Goal: Book appointment/travel/reservation

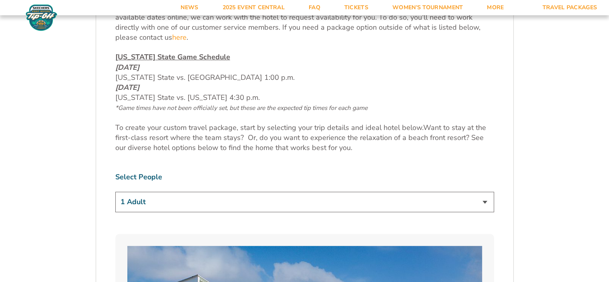
scroll to position [401, 0]
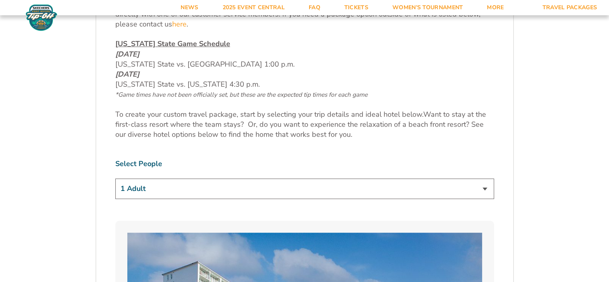
click at [244, 190] on select "1 Adult 2 Adults 3 Adults 4 Adults 2 Adults + 1 Child 2 Adults + 2 Children 2 A…" at bounding box center [304, 188] width 379 height 20
click at [115, 178] on select "1 Adult 2 Adults 3 Adults 4 Adults 2 Adults + 1 Child 2 Adults + 2 Children 2 A…" at bounding box center [304, 188] width 379 height 20
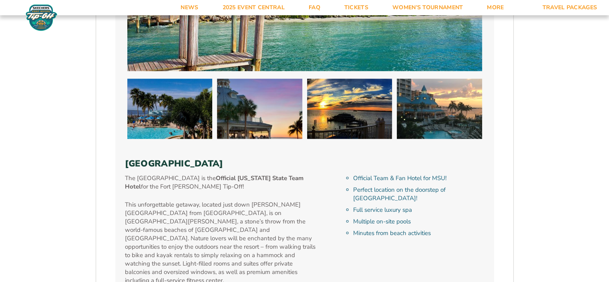
scroll to position [481, 0]
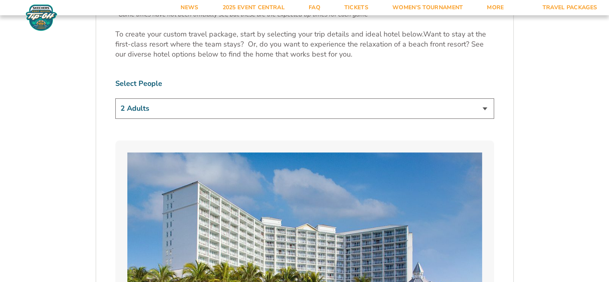
click at [282, 107] on select "1 Adult 2 Adults 3 Adults 4 Adults 2 Adults + 1 Child 2 Adults + 2 Children 2 A…" at bounding box center [304, 108] width 379 height 20
select select "2 Adults + 2 Children"
click at [115, 98] on select "1 Adult 2 Adults 3 Adults 4 Adults 2 Adults + 1 Child 2 Adults + 2 Children 2 A…" at bounding box center [304, 108] width 379 height 20
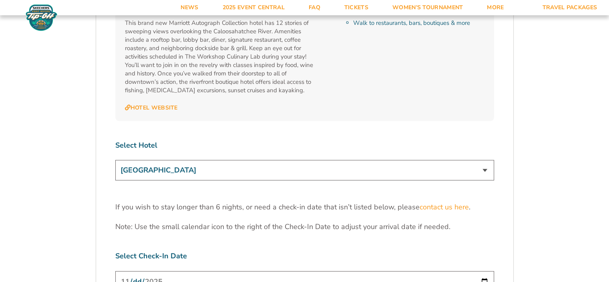
scroll to position [2484, 0]
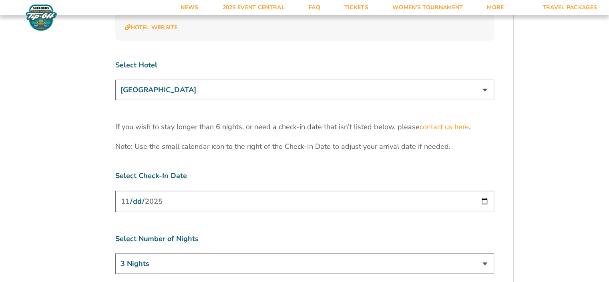
click at [274, 191] on input "[DATE]" at bounding box center [304, 201] width 379 height 21
click at [485, 191] on input "[DATE]" at bounding box center [304, 201] width 379 height 21
type input "[DATE]"
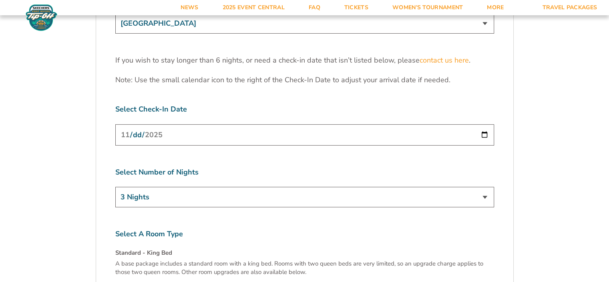
scroll to position [2564, 0]
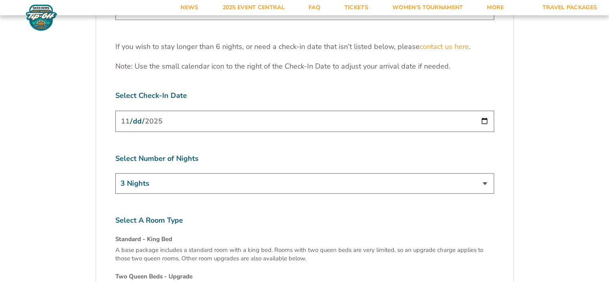
click at [264, 173] on select "3 Nights 4 Nights 5 Nights 6 Nights" at bounding box center [304, 183] width 379 height 20
select select "4 Nights"
click at [115, 173] on select "3 Nights 4 Nights 5 Nights 6 Nights" at bounding box center [304, 183] width 379 height 20
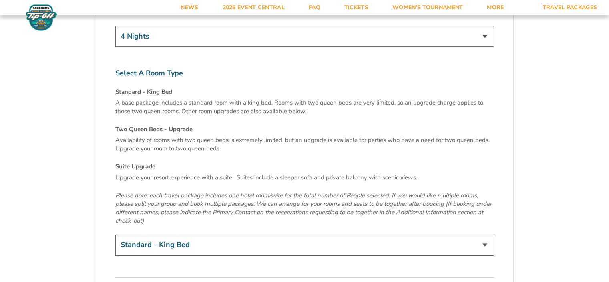
scroll to position [2725, 0]
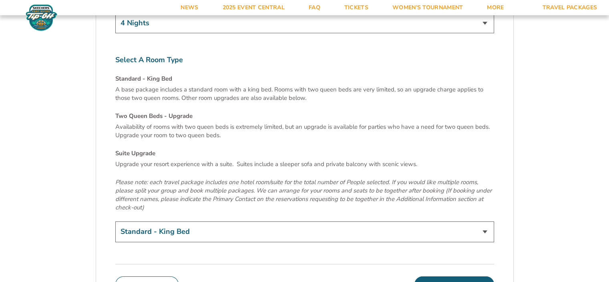
click at [243, 221] on select "Standard - King Bed Two Queen Beds - Upgrade (+$15 per night) Suite Upgrade (+$…" at bounding box center [304, 231] width 379 height 20
select select "Two Queen Beds - Upgrade"
click at [115, 221] on select "Standard - King Bed Two Queen Beds - Upgrade (+$15 per night) Suite Upgrade (+$…" at bounding box center [304, 231] width 379 height 20
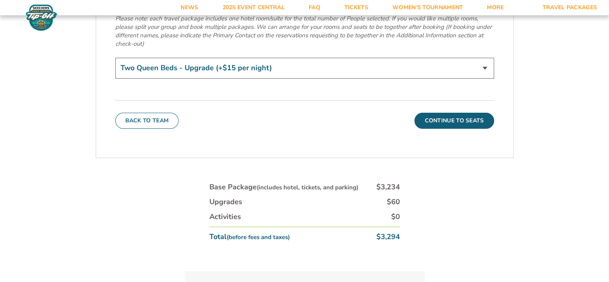
scroll to position [2805, 0]
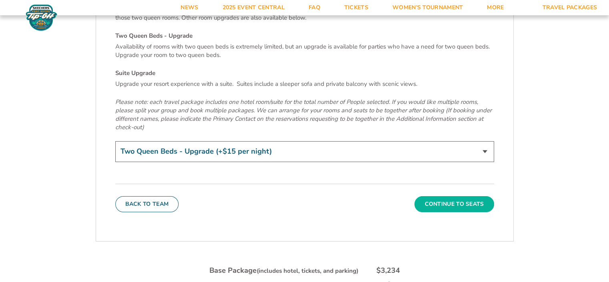
click at [444, 196] on button "Continue To Seats" at bounding box center [454, 204] width 79 height 16
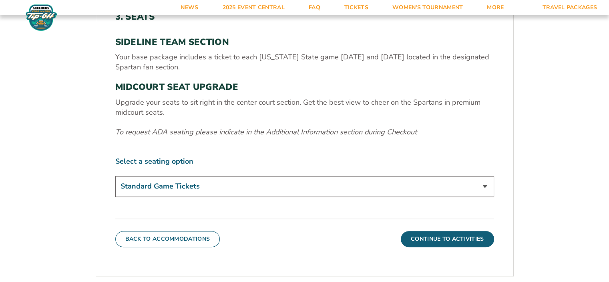
scroll to position [293, 0]
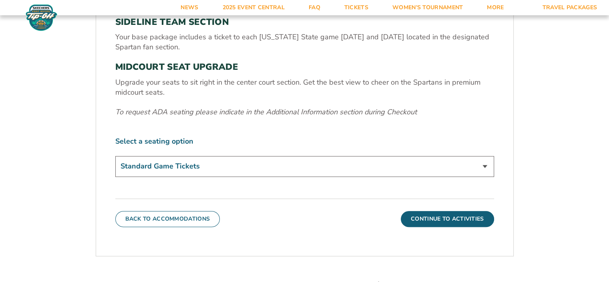
click at [334, 168] on select "Standard Game Tickets Midcourt Seat Upgrade (+$140 per person)" at bounding box center [304, 166] width 379 height 20
click at [115, 156] on select "Standard Game Tickets Midcourt Seat Upgrade (+$140 per person)" at bounding box center [304, 166] width 379 height 20
click at [321, 211] on div "Back To Accommodations Continue To Activities" at bounding box center [304, 212] width 379 height 28
click at [318, 172] on select "Standard Game Tickets Midcourt Seat Upgrade (+$140 per person)" at bounding box center [304, 166] width 379 height 20
select select "Standard Game Tickets"
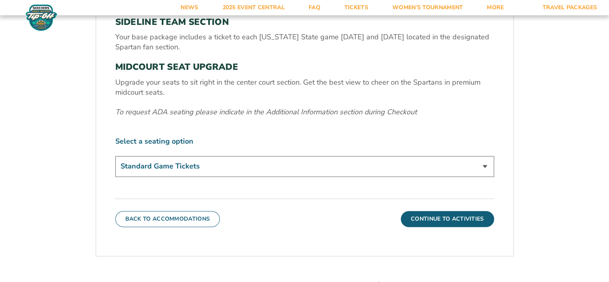
click at [115, 156] on select "Standard Game Tickets Midcourt Seat Upgrade (+$140 per person)" at bounding box center [304, 166] width 379 height 20
click at [420, 216] on button "Continue To Activities" at bounding box center [447, 219] width 93 height 16
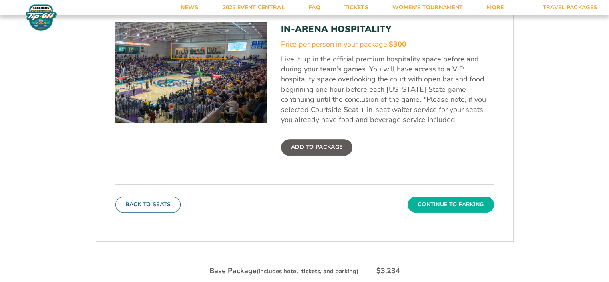
click at [486, 204] on button "Continue To Parking" at bounding box center [451, 204] width 87 height 16
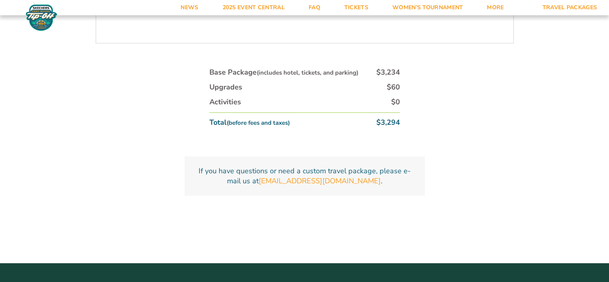
scroll to position [213, 0]
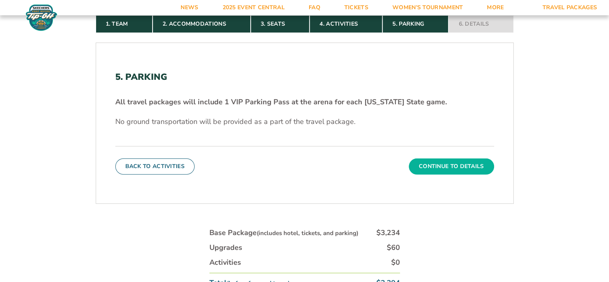
click at [459, 168] on button "Continue To Details" at bounding box center [451, 166] width 85 height 16
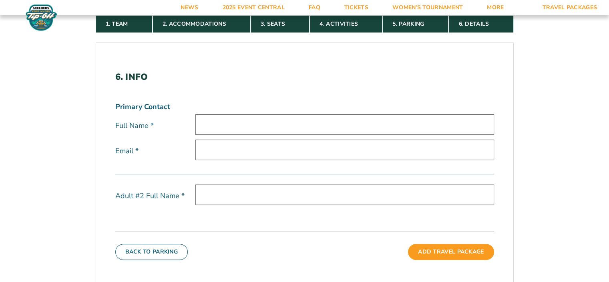
scroll to position [0, 0]
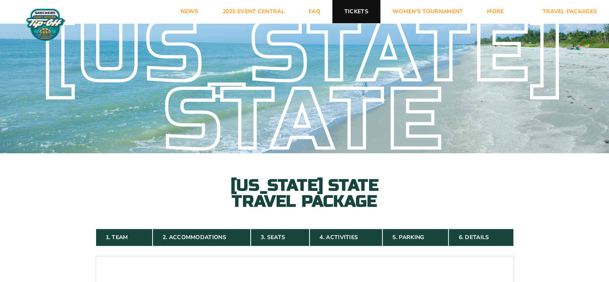
click at [361, 9] on link "Tickets" at bounding box center [357, 11] width 48 height 23
